Goal: Task Accomplishment & Management: Complete application form

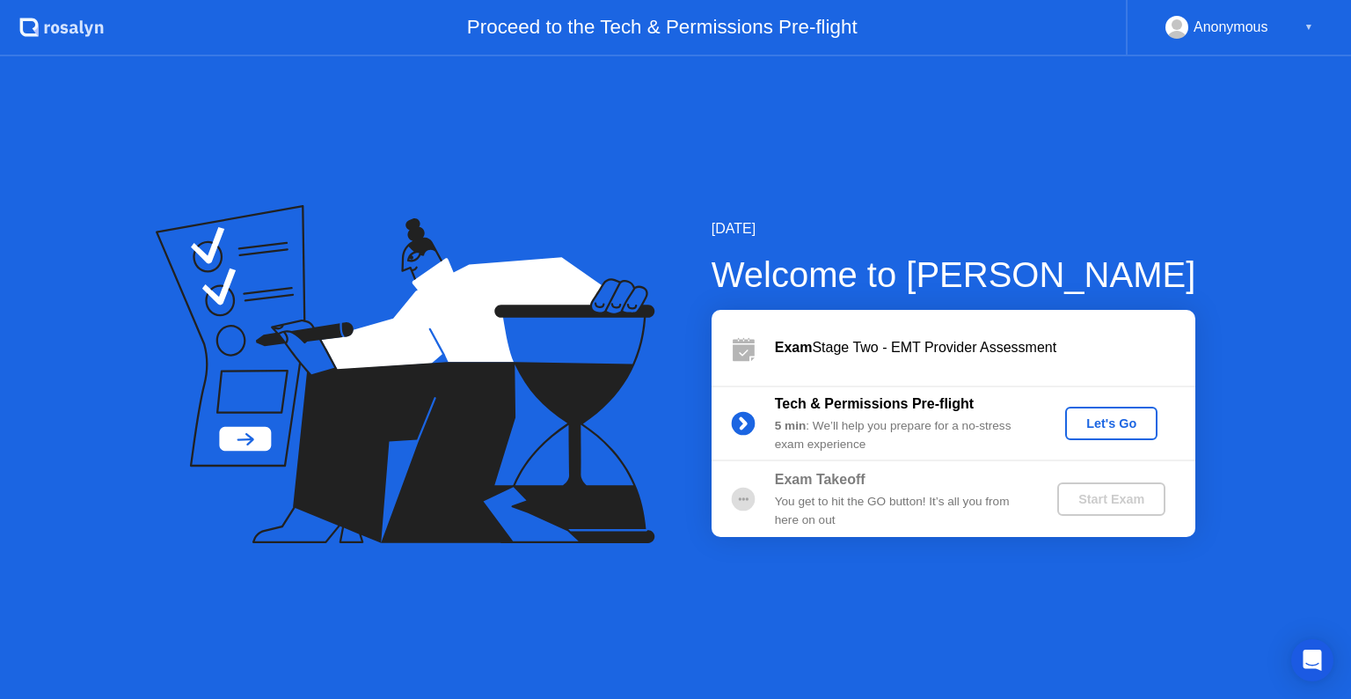
click at [1112, 436] on button "Let's Go" at bounding box center [1111, 422] width 92 height 33
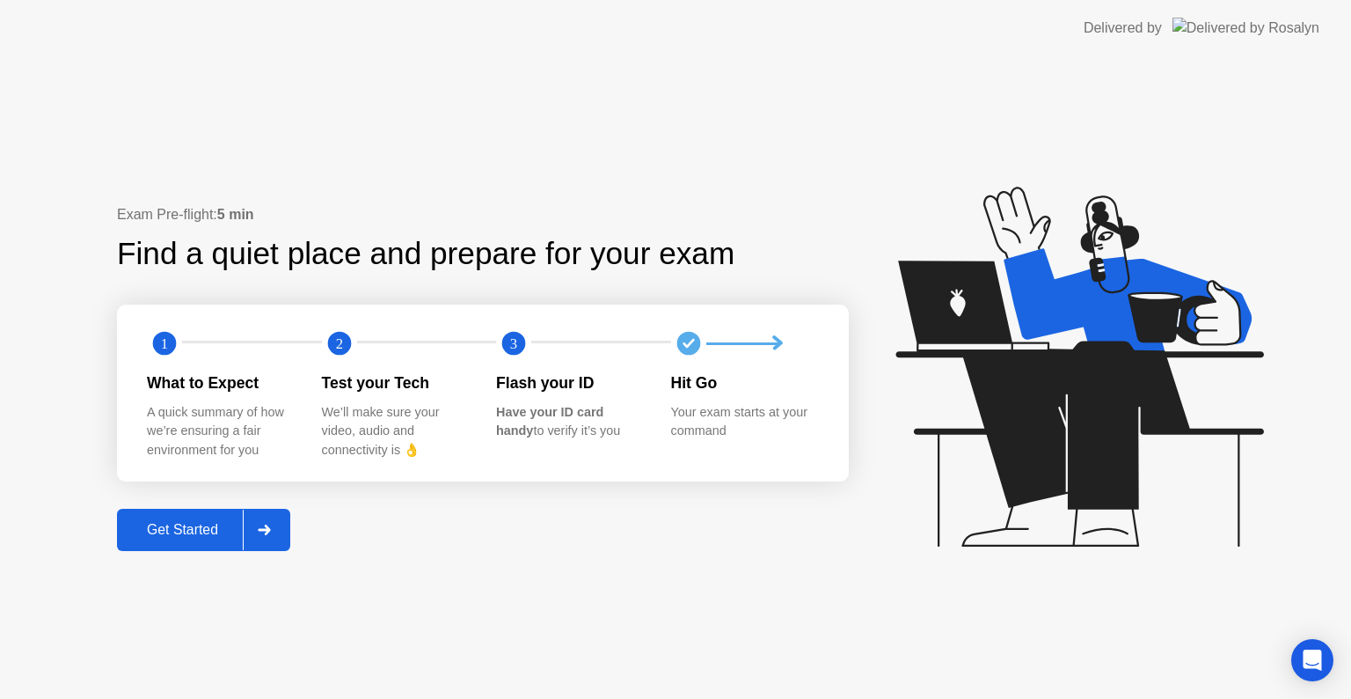
click at [173, 526] on div "Get Started" at bounding box center [182, 530] width 121 height 16
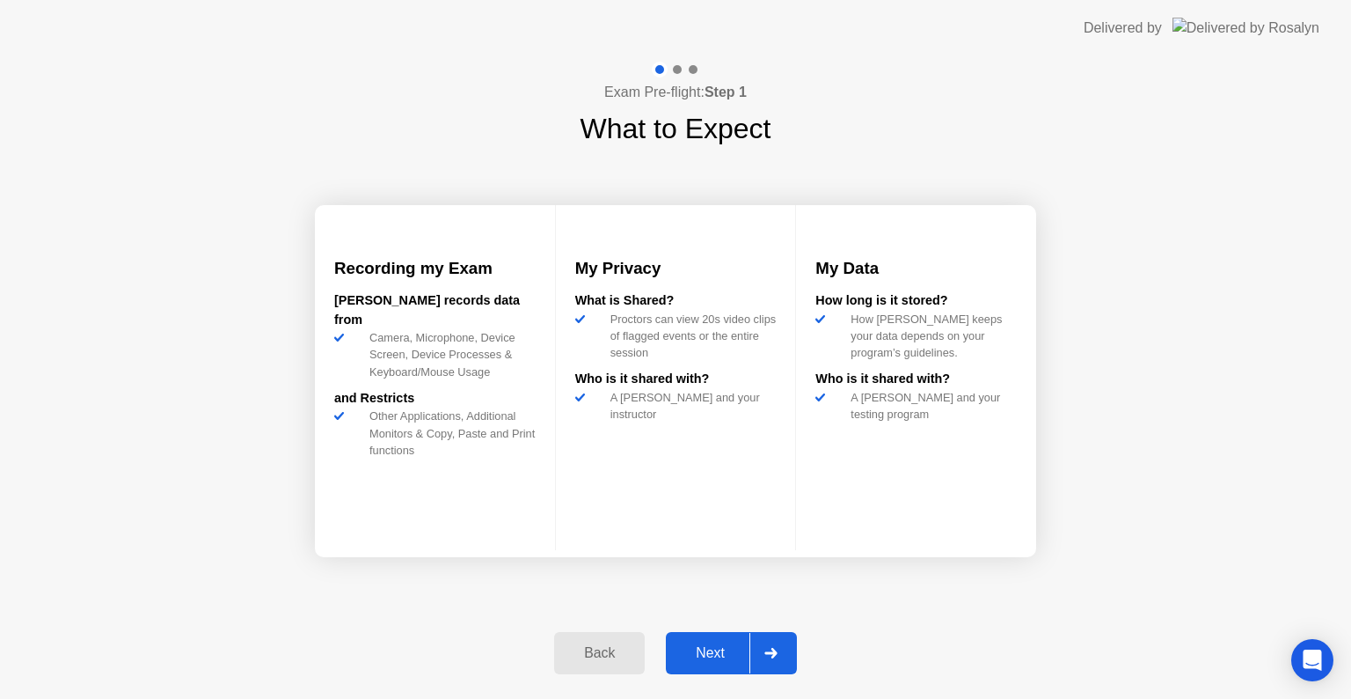
click at [697, 653] on div "Next" at bounding box center [710, 653] width 78 height 16
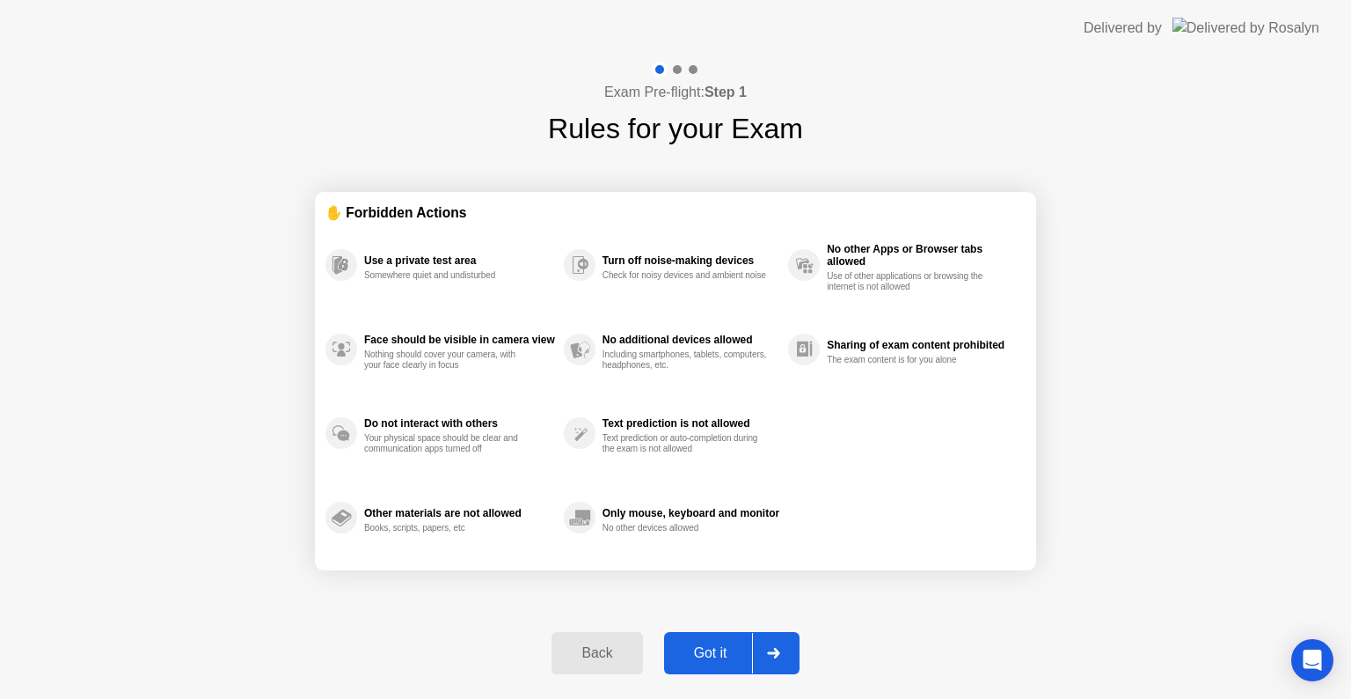
click at [701, 635] on button "Got it" at bounding box center [731, 653] width 135 height 42
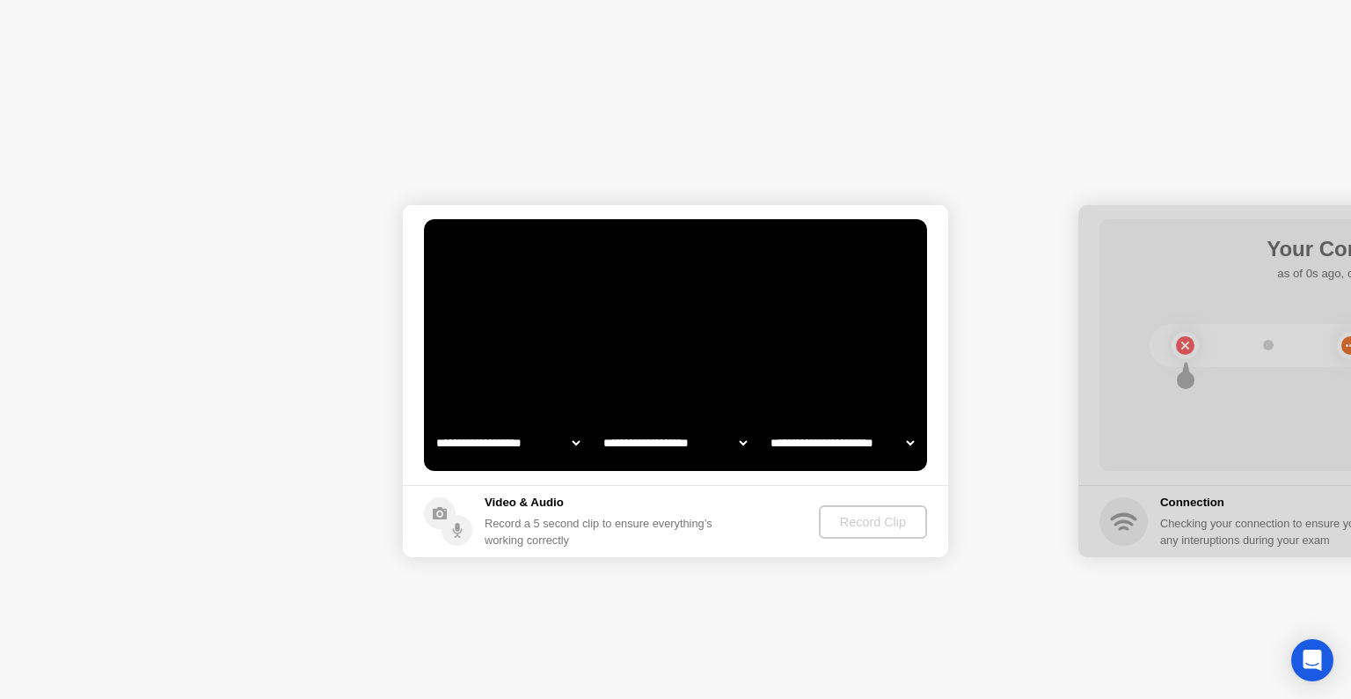
select select "**********"
select select "*******"
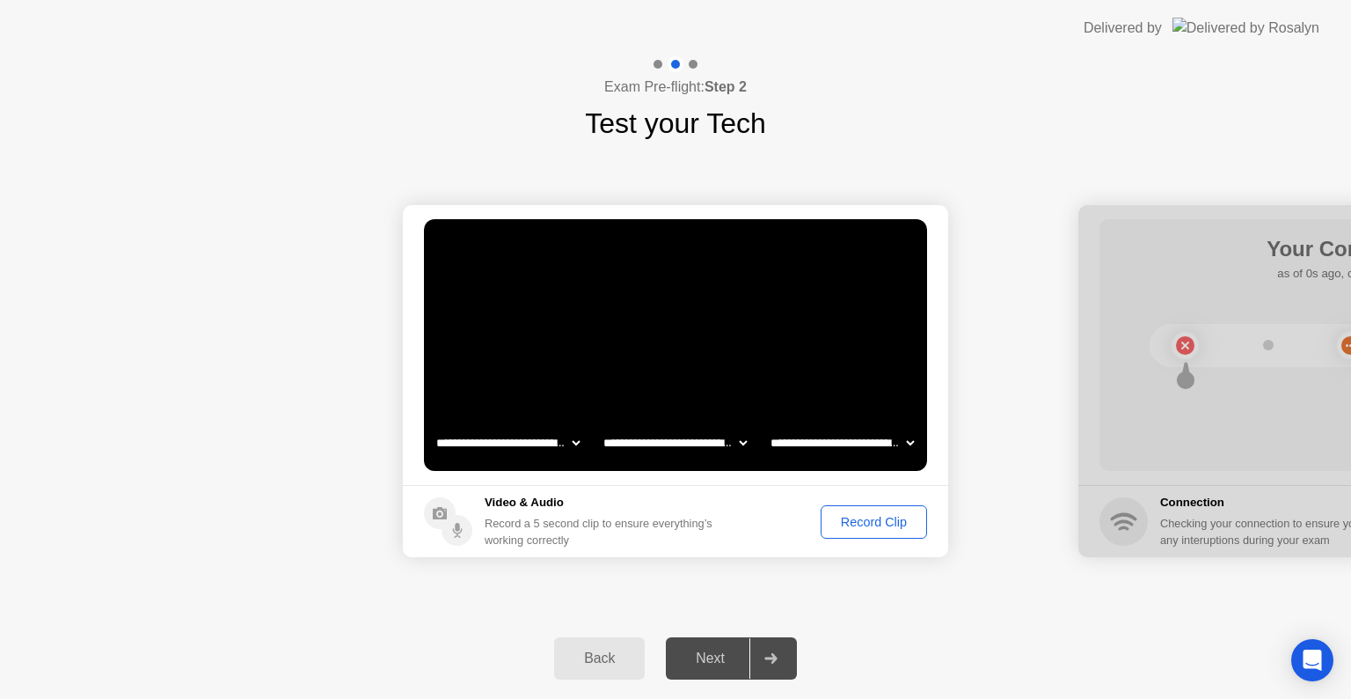
click at [846, 515] on div "Record Clip" at bounding box center [874, 522] width 94 height 14
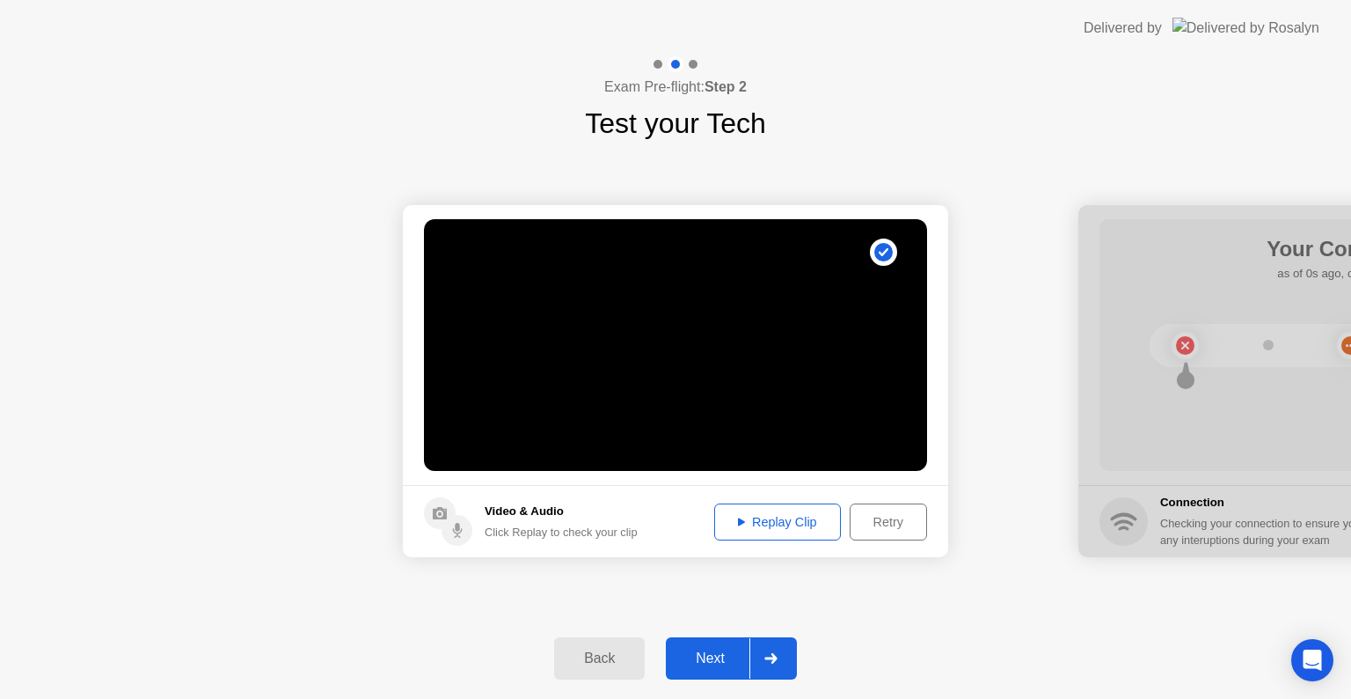
click at [739, 524] on icon at bounding box center [741, 521] width 7 height 9
click at [714, 650] on div "Next" at bounding box center [710, 658] width 78 height 16
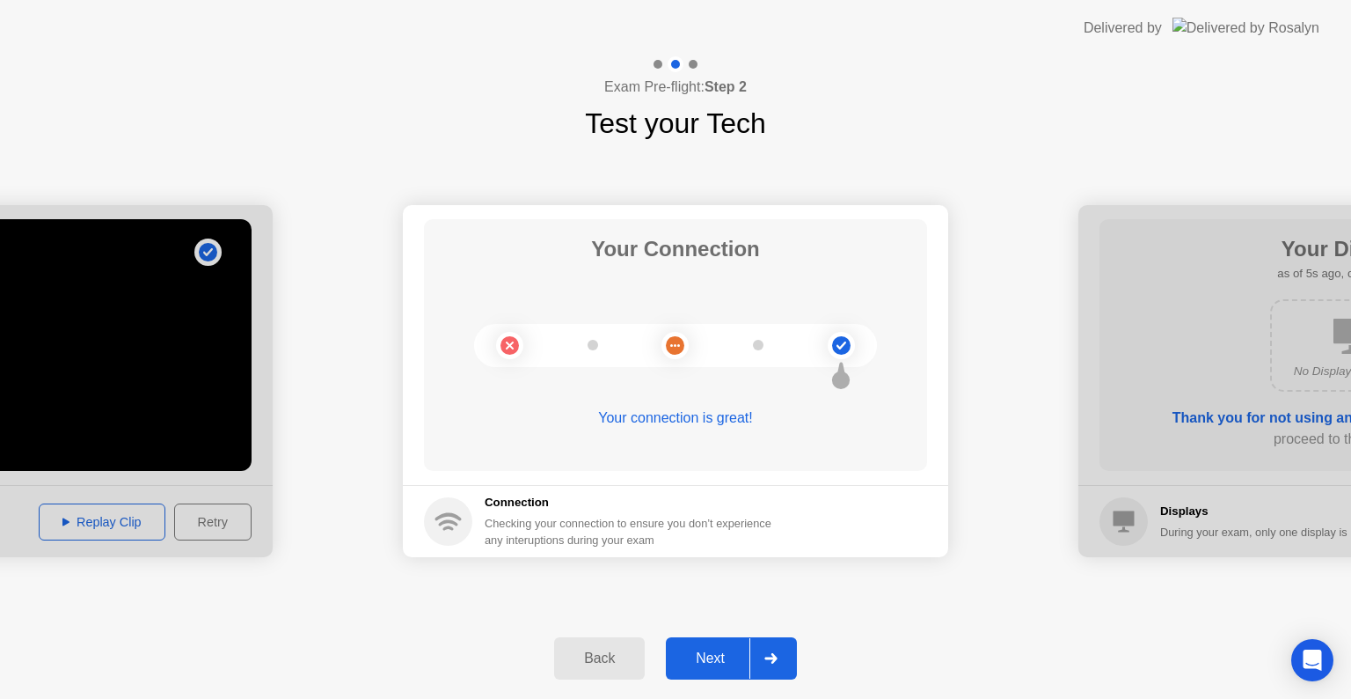
click at [728, 666] on div "Next" at bounding box center [710, 658] width 78 height 16
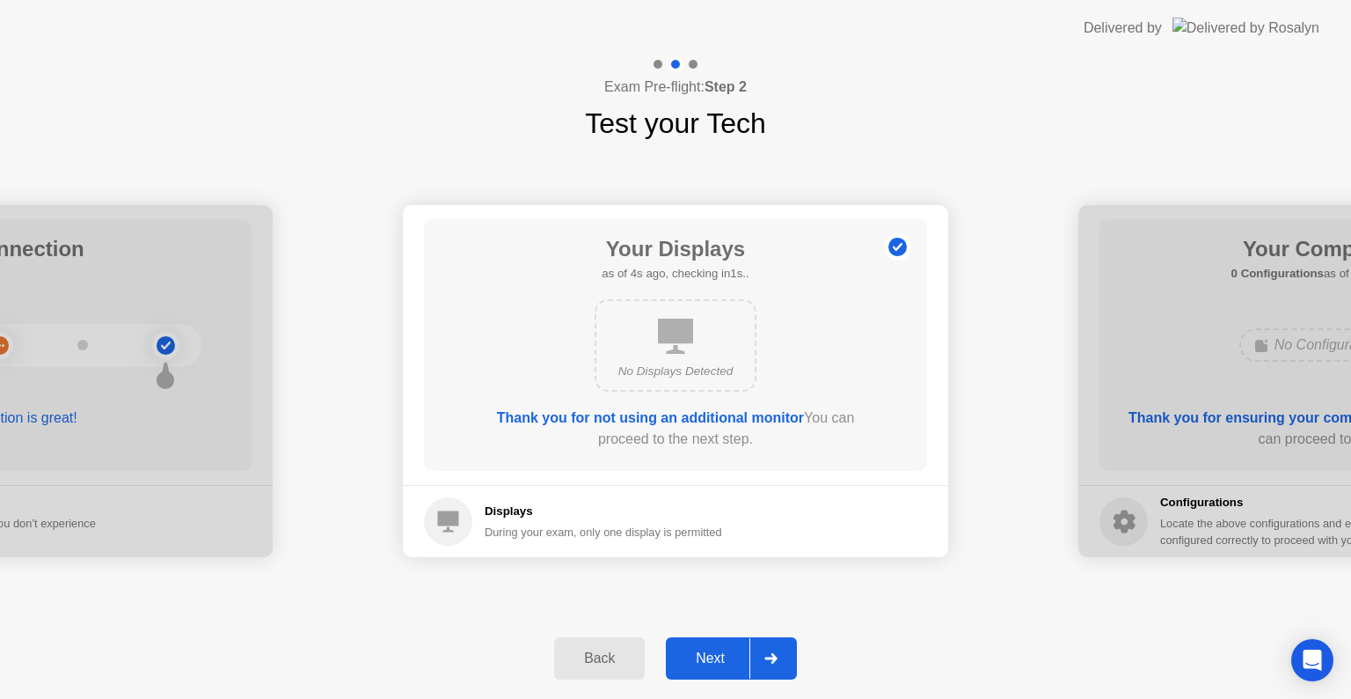
click at [708, 654] on div "Next" at bounding box center [710, 658] width 78 height 16
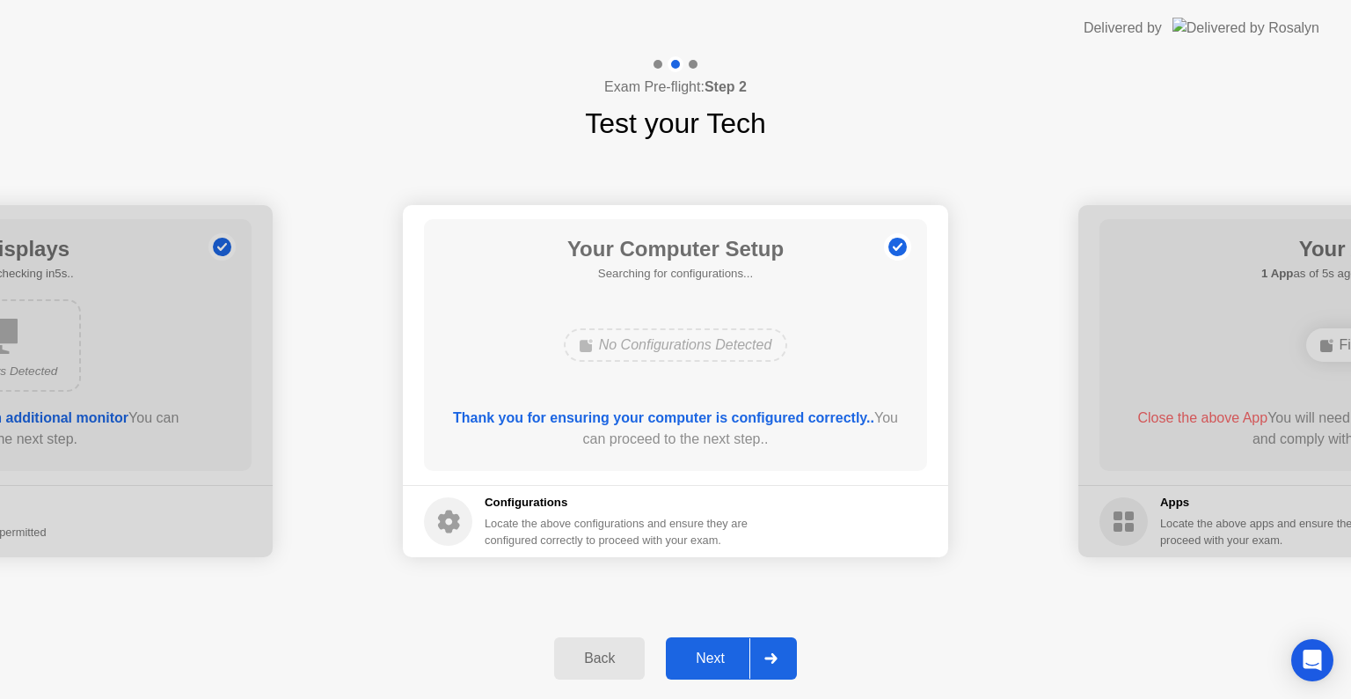
click at [713, 657] on div "Next" at bounding box center [710, 658] width 78 height 16
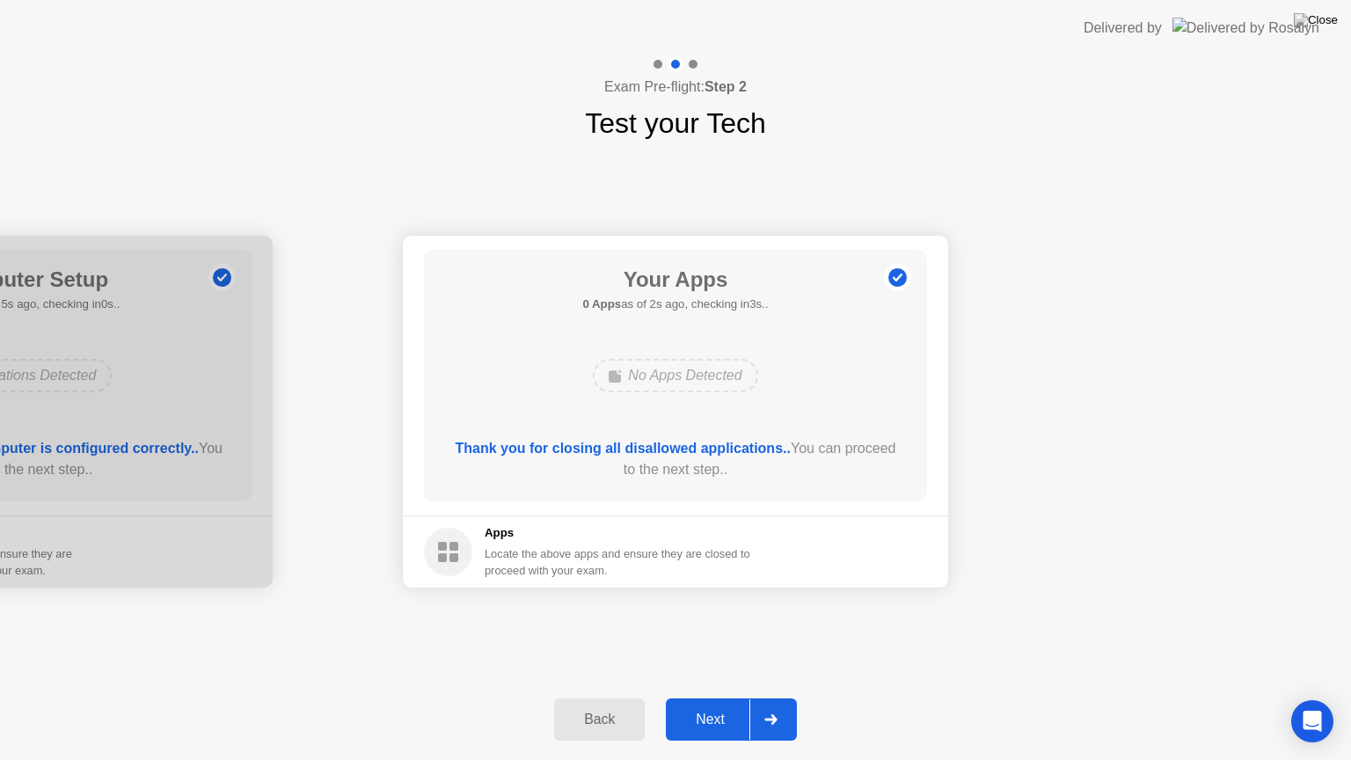
click at [731, 698] on div "Next" at bounding box center [710, 720] width 78 height 16
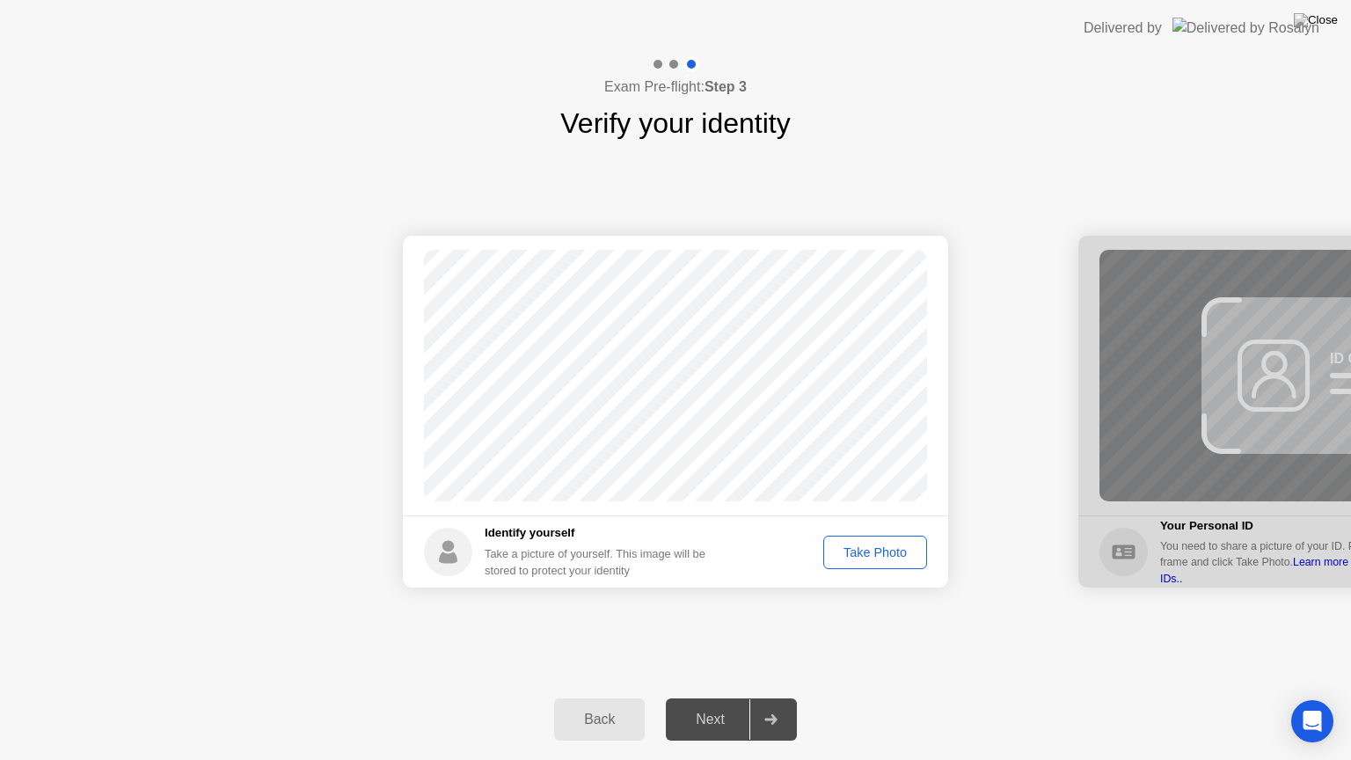
click at [858, 556] on div "Take Photo" at bounding box center [876, 552] width 92 height 14
click at [695, 698] on div "Next" at bounding box center [710, 720] width 78 height 16
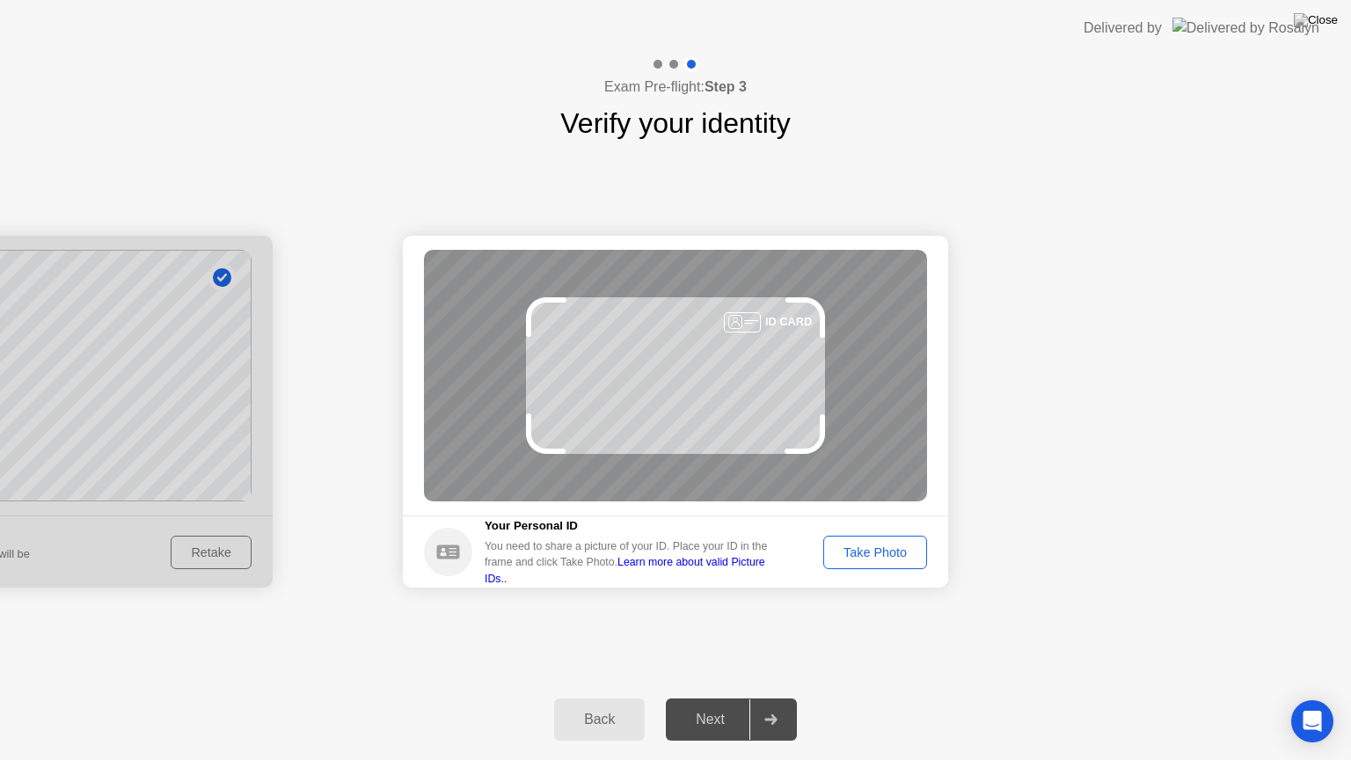
click at [707, 398] on div "ID CARD" at bounding box center [675, 376] width 503 height 252
click at [842, 545] on div "Take Photo" at bounding box center [876, 552] width 92 height 14
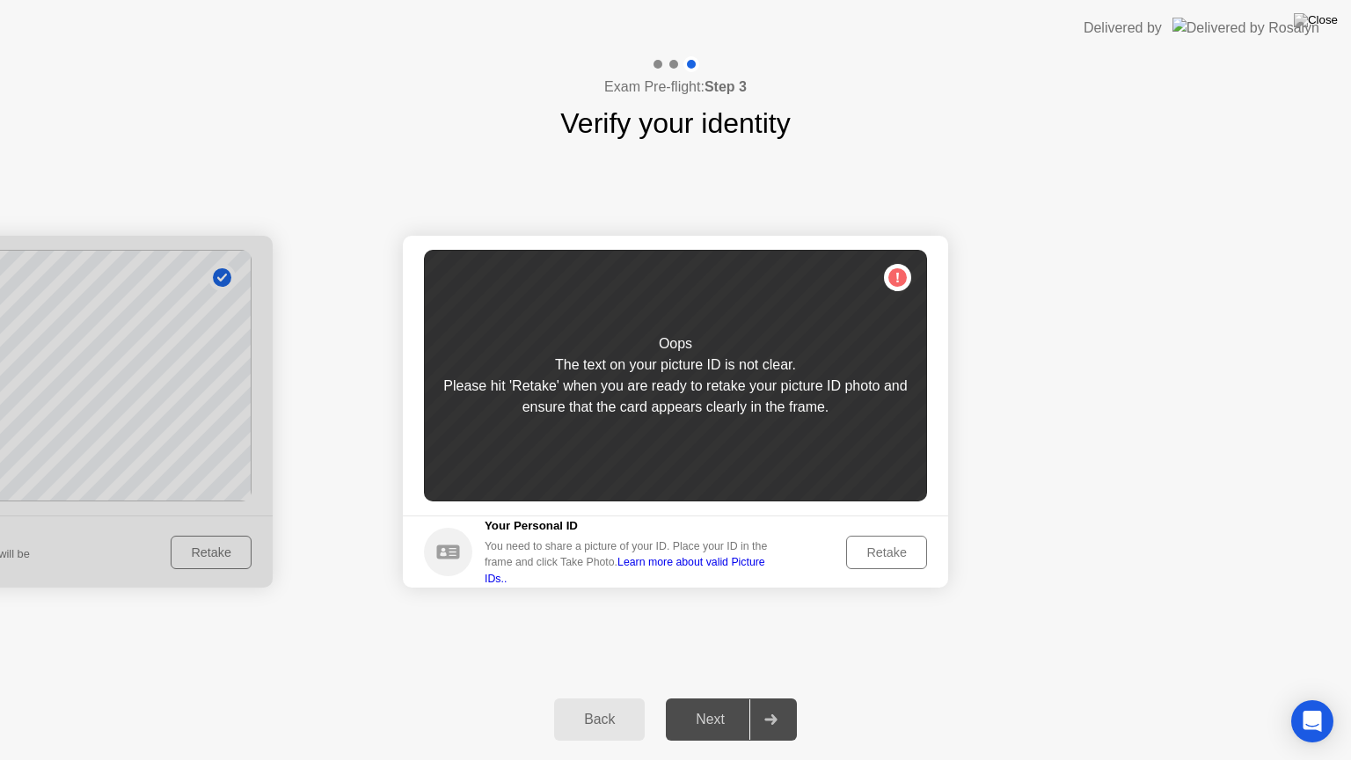
click at [872, 553] on div "Retake" at bounding box center [887, 552] width 69 height 14
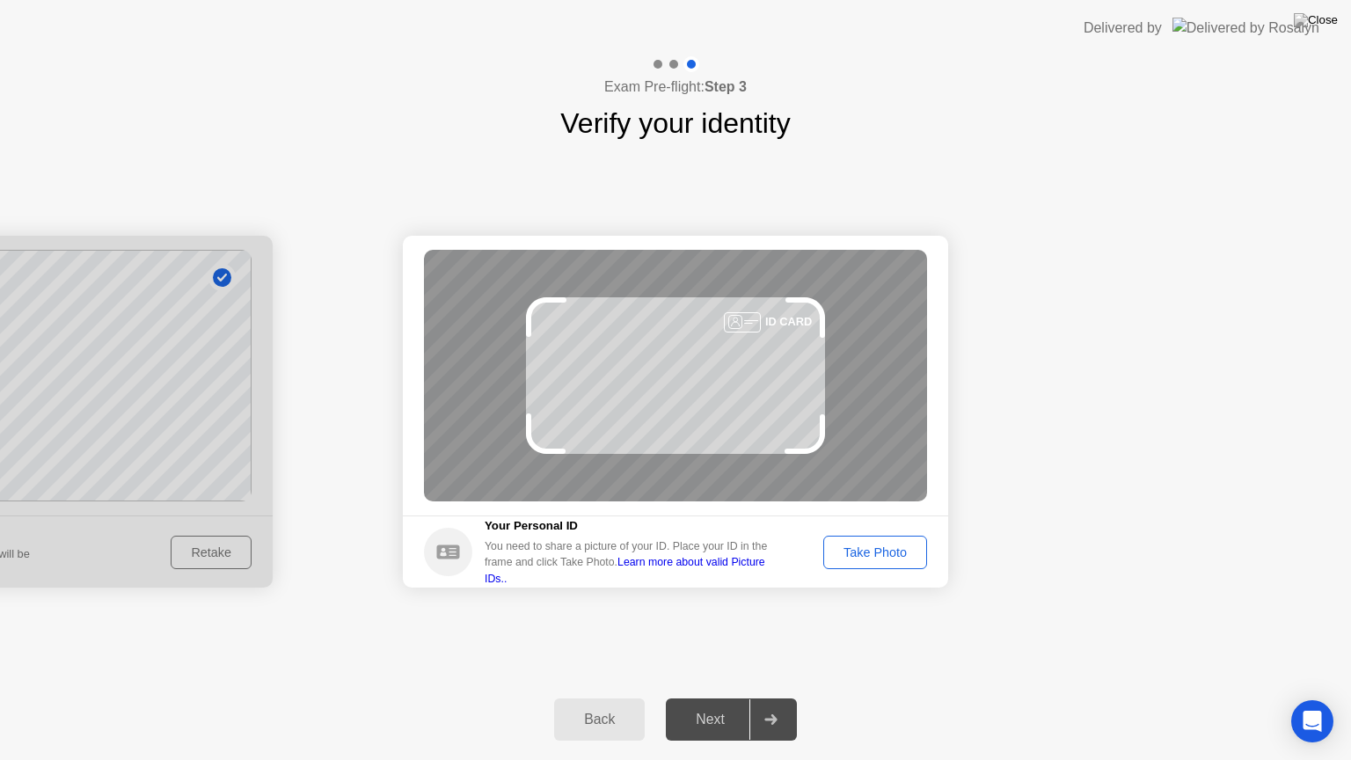
click at [885, 554] on div "Take Photo" at bounding box center [876, 552] width 92 height 14
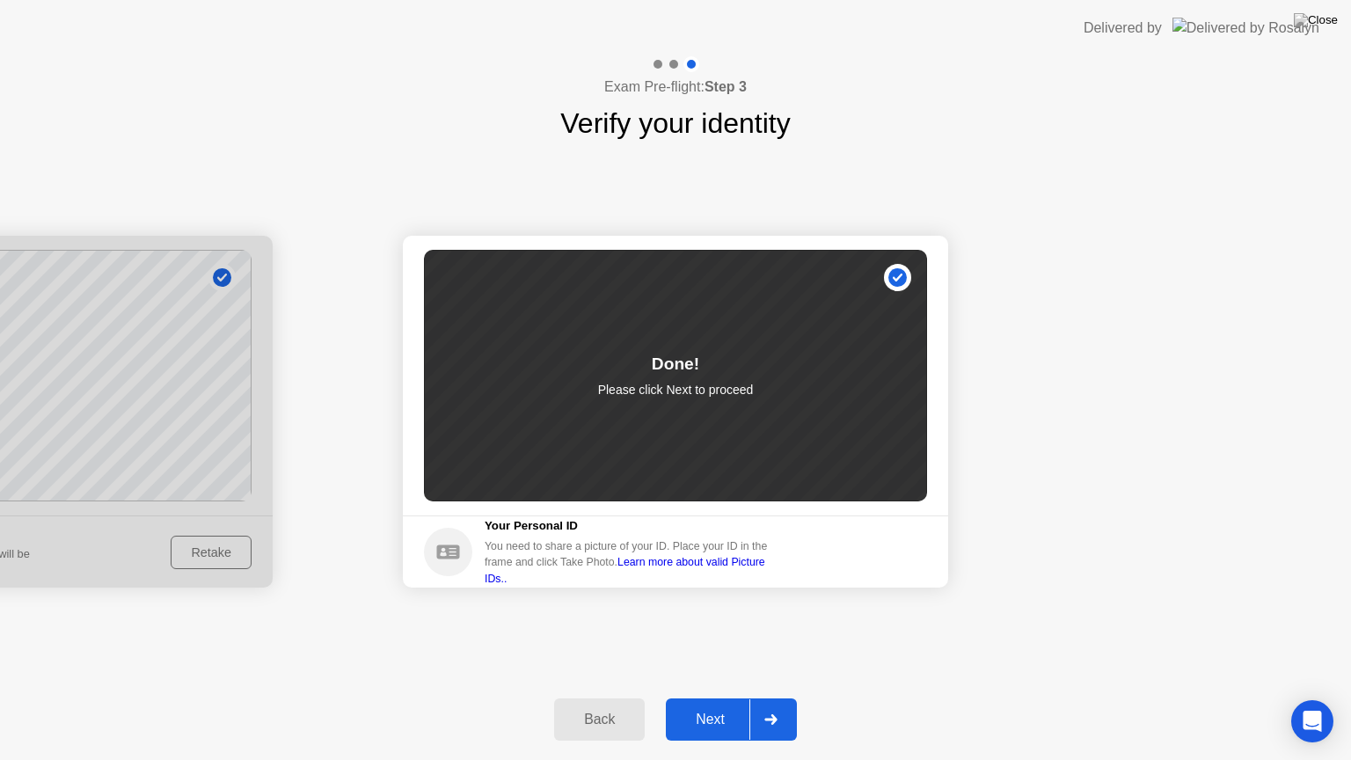
click at [722, 698] on div "Next" at bounding box center [710, 720] width 78 height 16
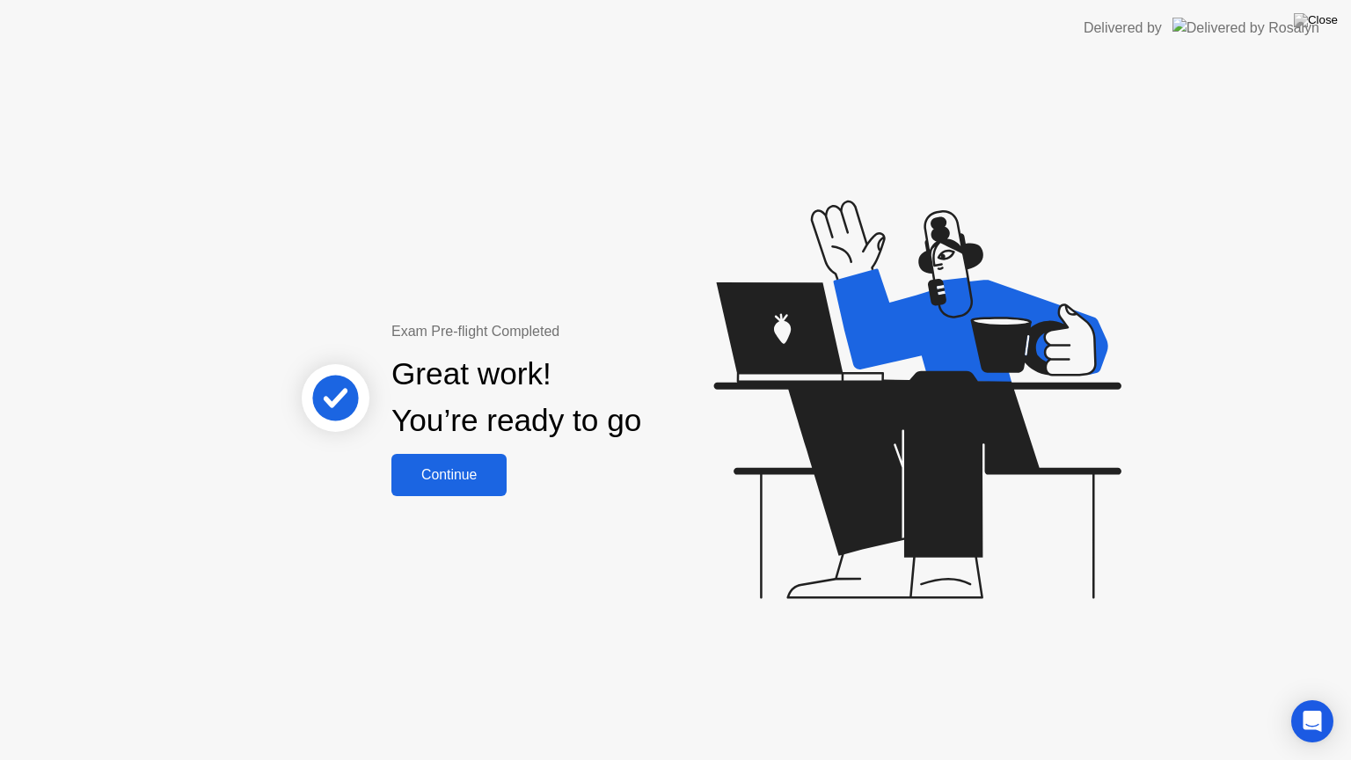
click at [490, 475] on div "Continue" at bounding box center [449, 475] width 105 height 16
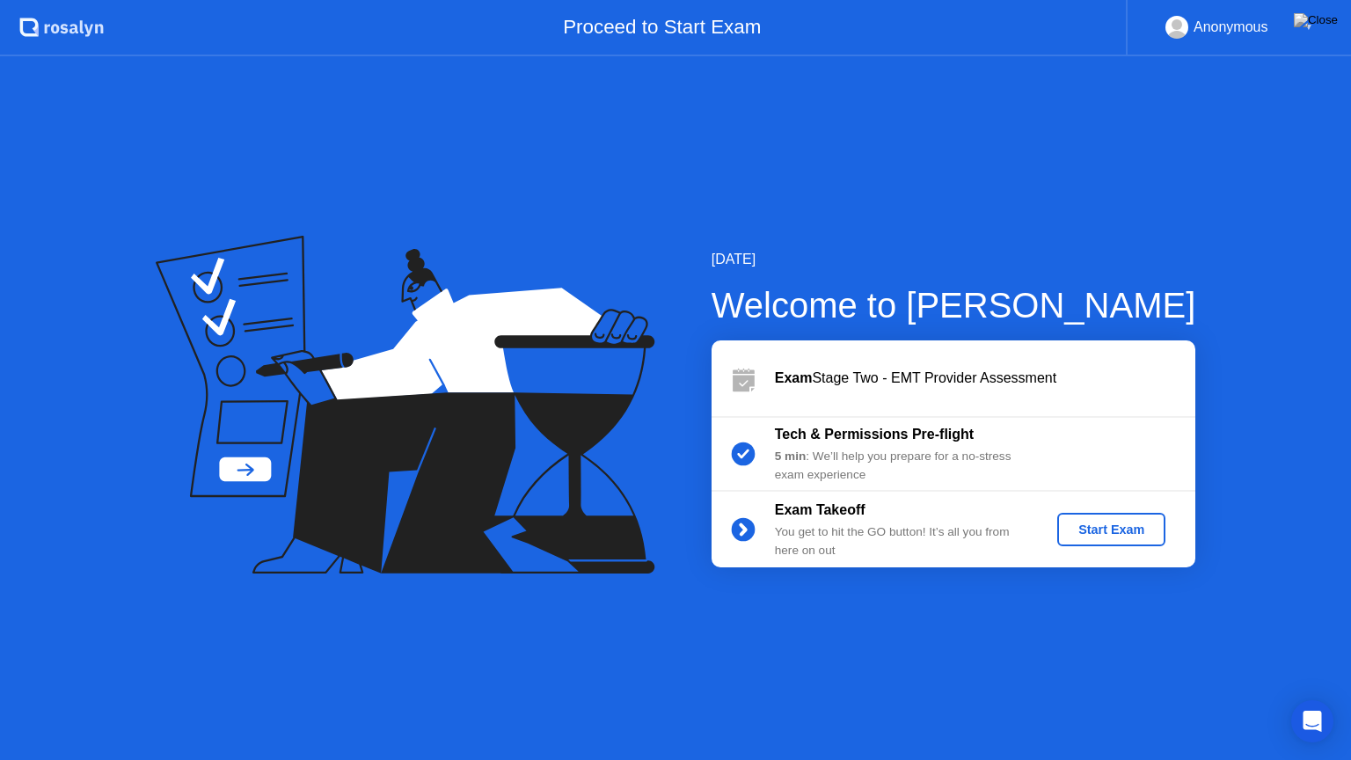
click at [1122, 528] on div "Start Exam" at bounding box center [1112, 530] width 94 height 14
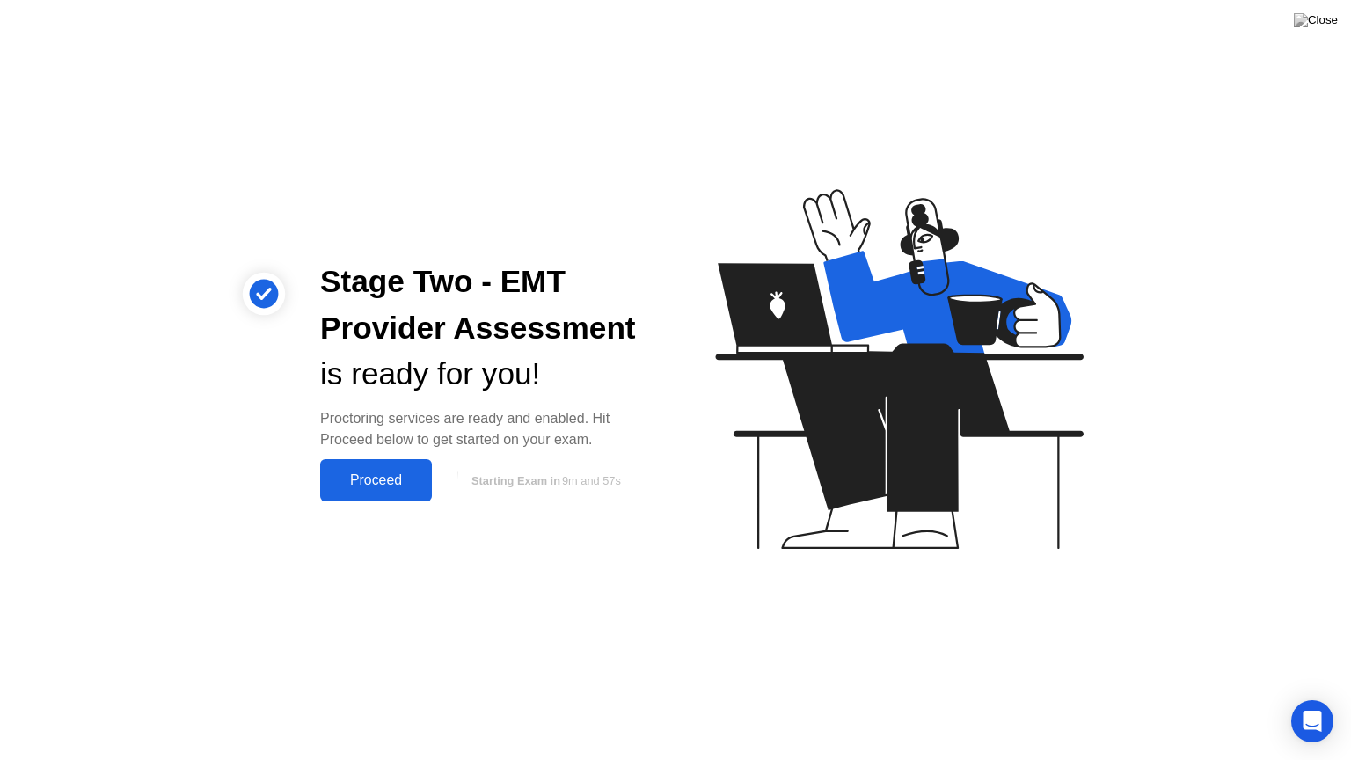
click at [359, 482] on div "Proceed" at bounding box center [376, 480] width 101 height 16
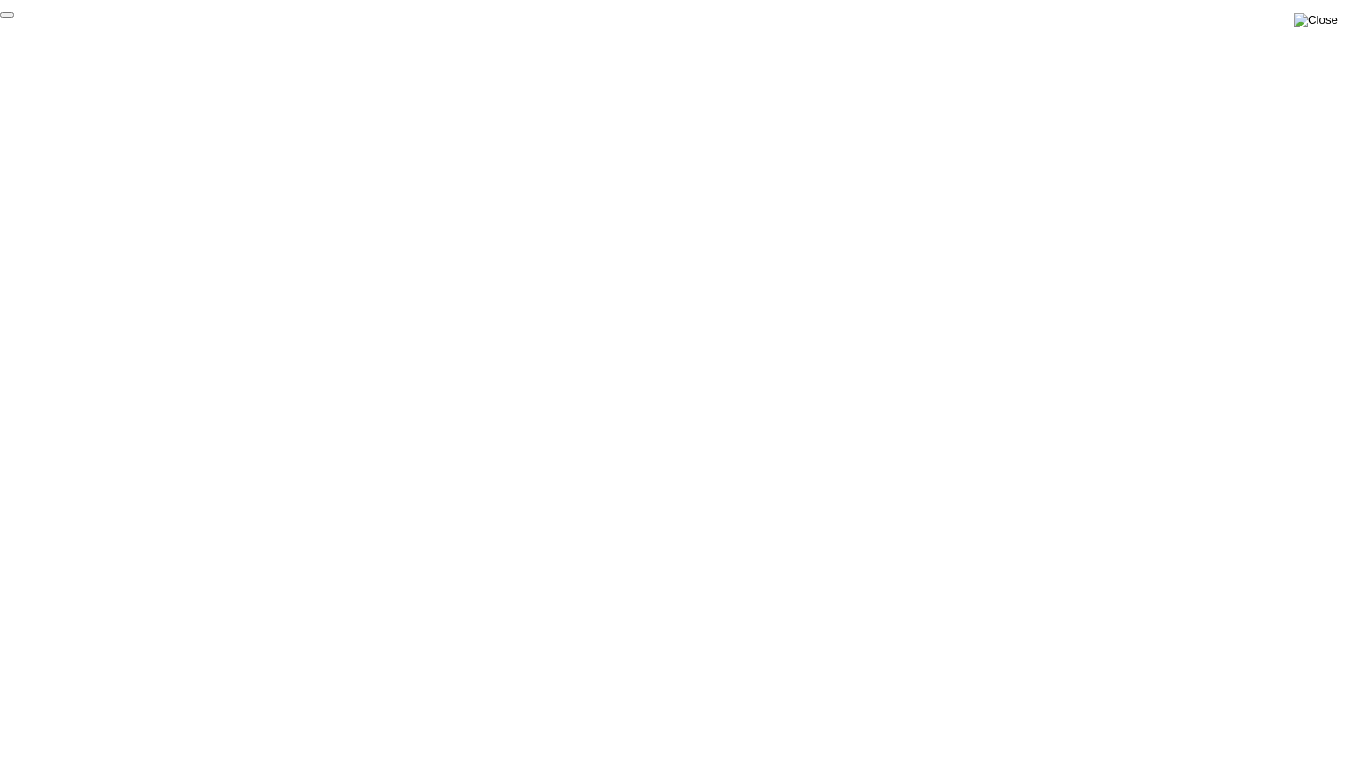
click at [1320, 27] on img at bounding box center [1316, 20] width 44 height 14
